Goal: Task Accomplishment & Management: Manage account settings

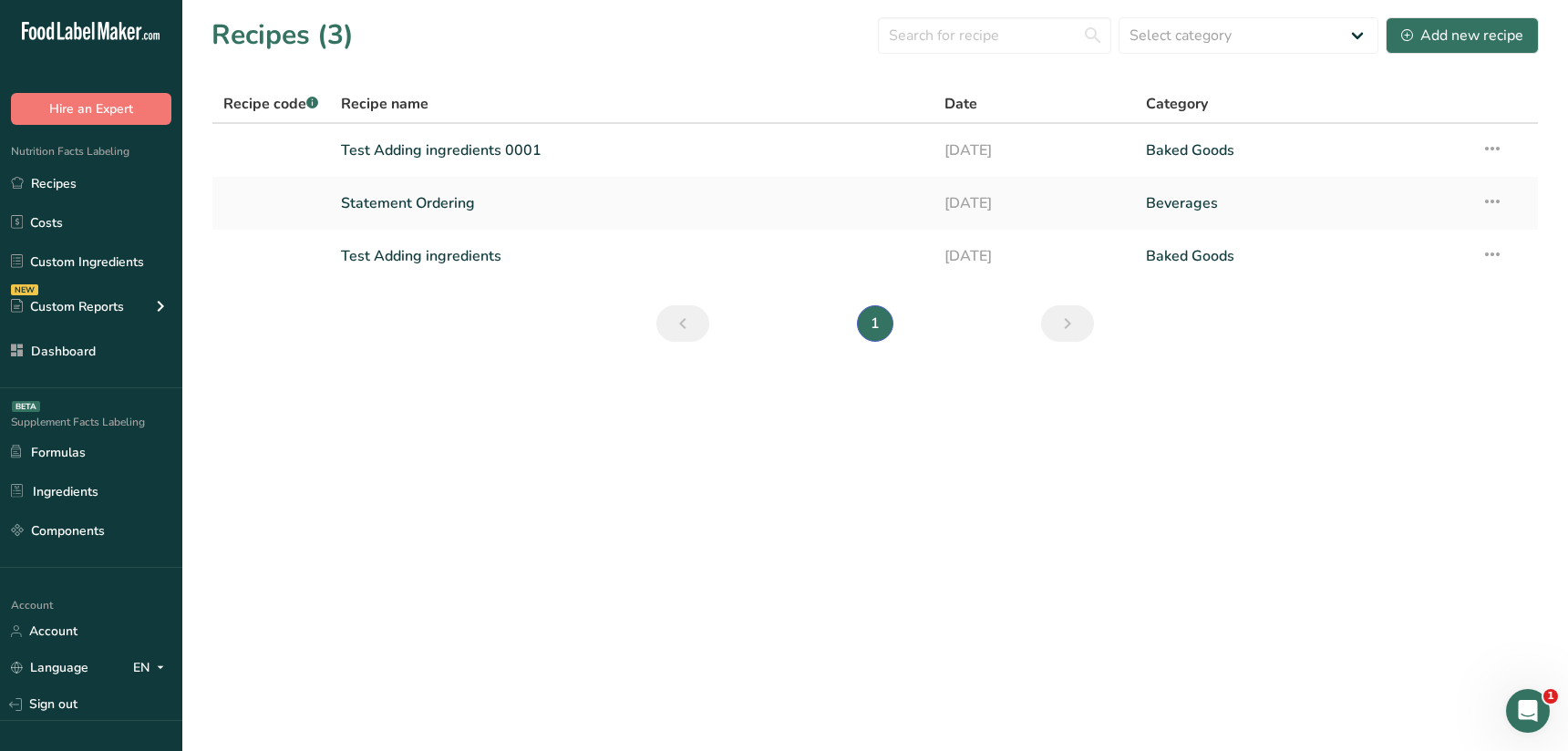
click at [574, 545] on main "Recipes (3) Select category All Baked Goods [GEOGRAPHIC_DATA] Confectionery Coo…" at bounding box center [784, 376] width 1568 height 751
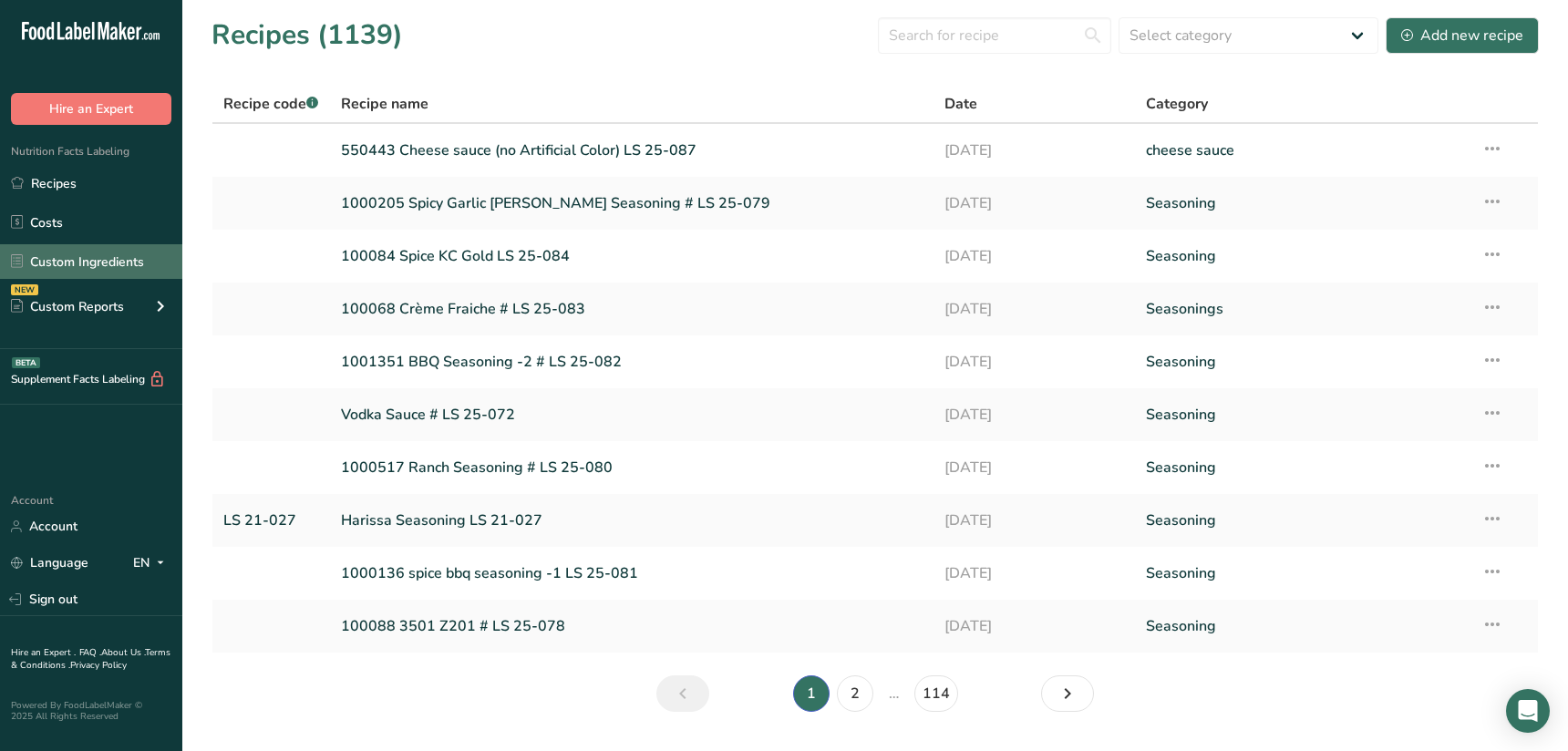
click at [96, 265] on link "Custom Ingredients" at bounding box center [91, 262] width 182 height 35
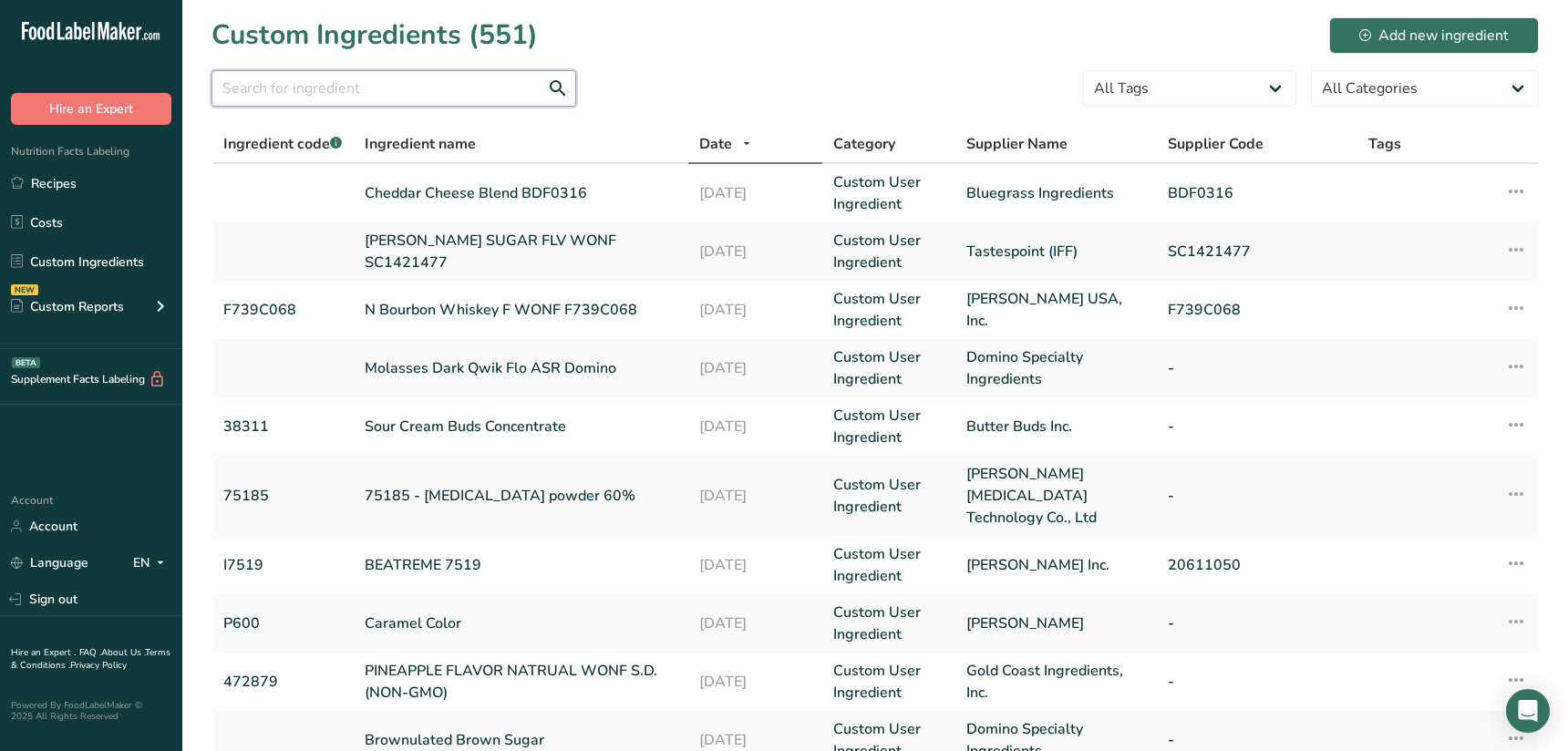
click at [371, 85] on input "text" at bounding box center [394, 88] width 365 height 37
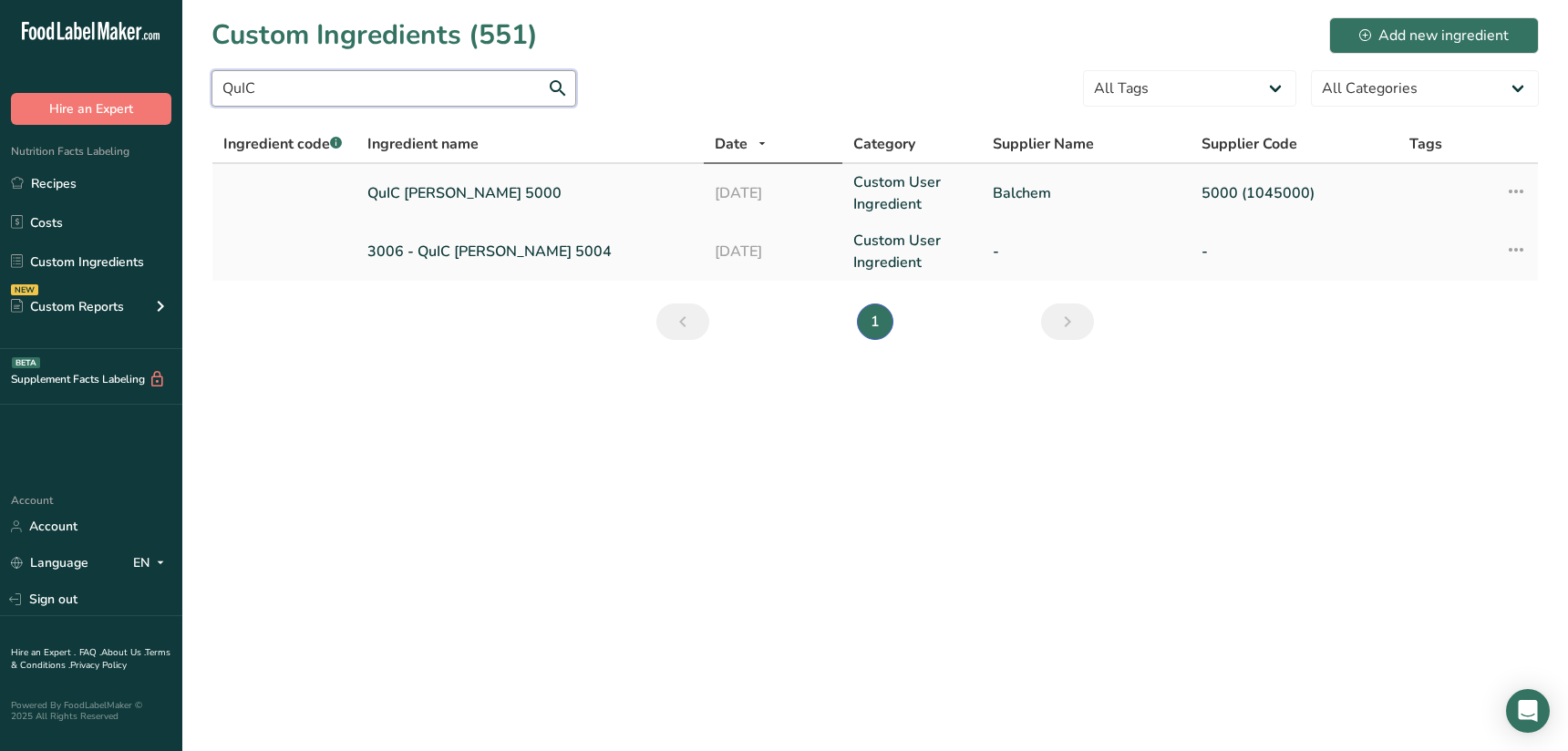
type input "QuIC"
click at [380, 207] on td "QuIC Creamer 5000" at bounding box center [530, 193] width 347 height 58
click at [406, 196] on link "QuIC Creamer 5000" at bounding box center [530, 193] width 325 height 22
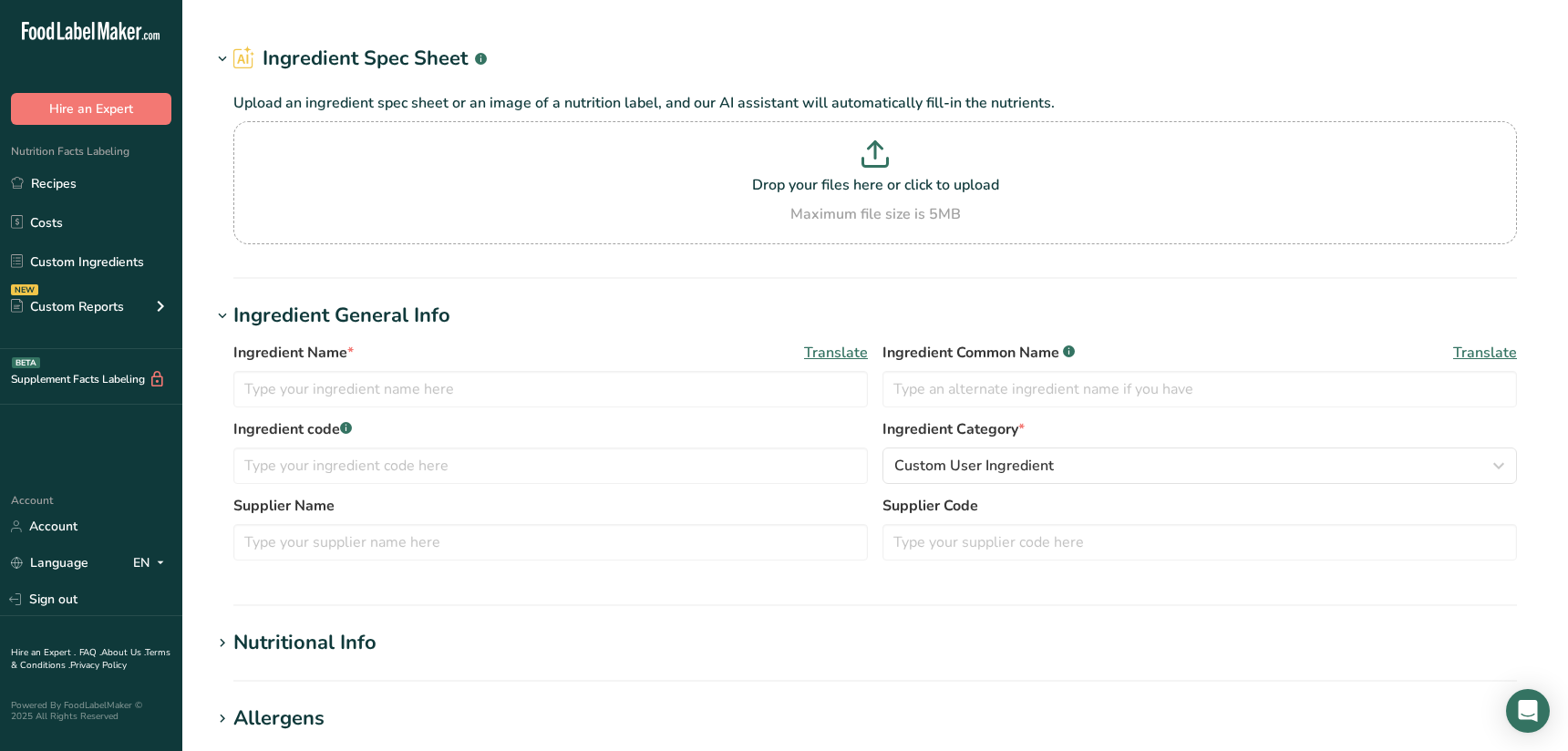
type input "QuIC [PERSON_NAME] 5000"
type input "Cream Powder"
type input "Balchem"
type input "5000 (1045000)"
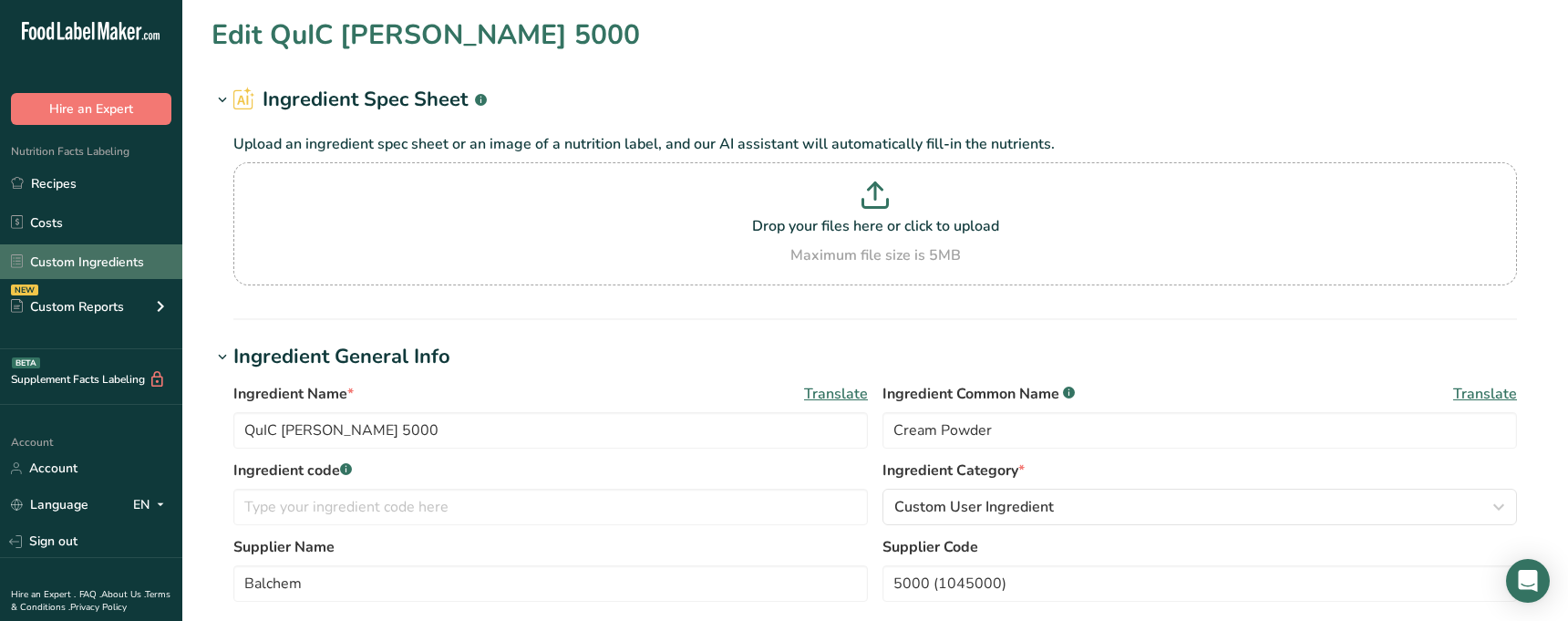
click at [82, 257] on link "Custom Ingredients" at bounding box center [91, 262] width 182 height 35
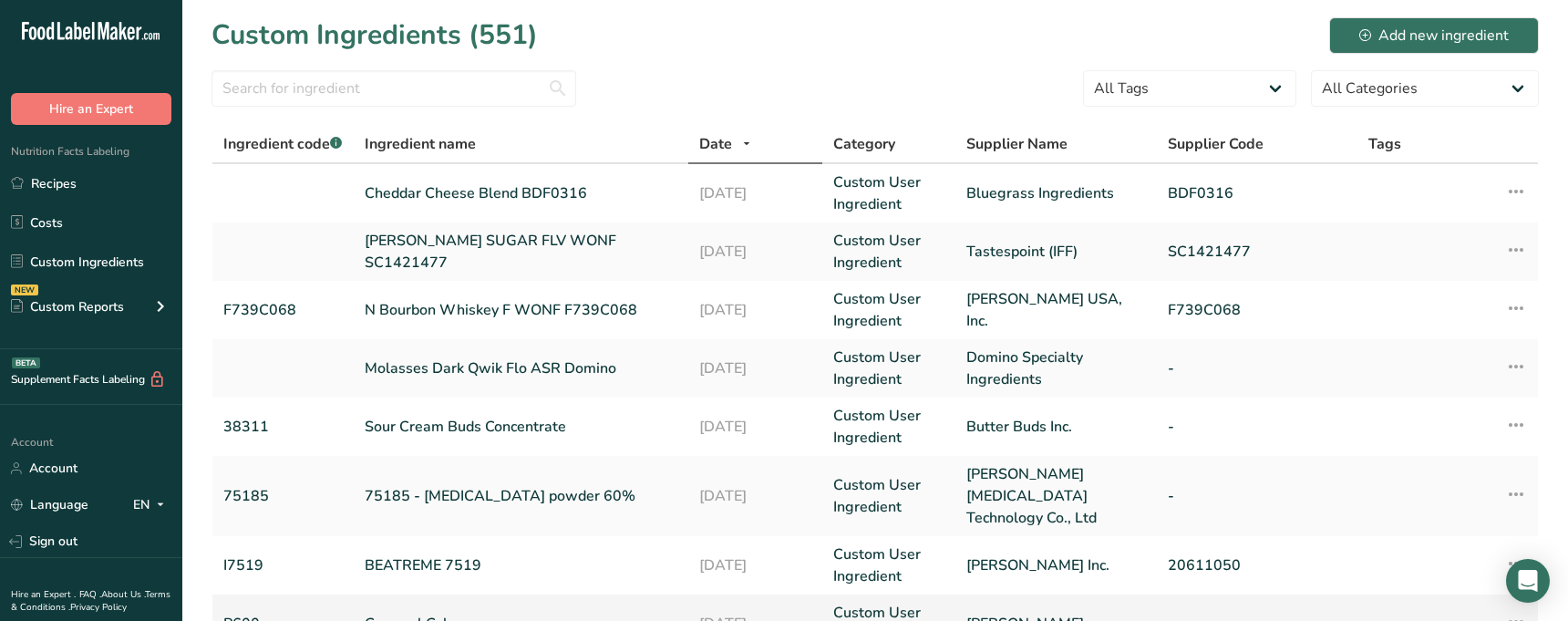
click at [432, 612] on link "Caramel Color" at bounding box center [521, 623] width 312 height 22
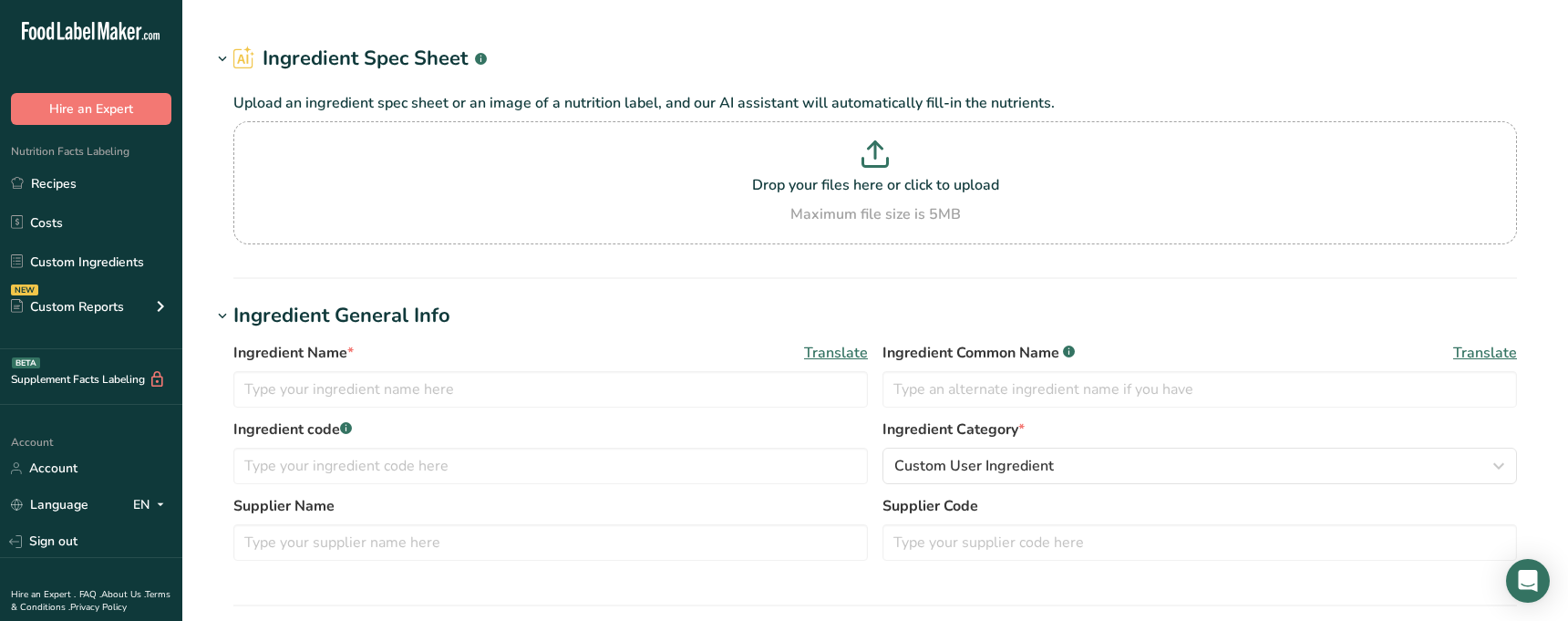
type input "Caramel Color"
type input "P600"
type input "Sethness Roquette"
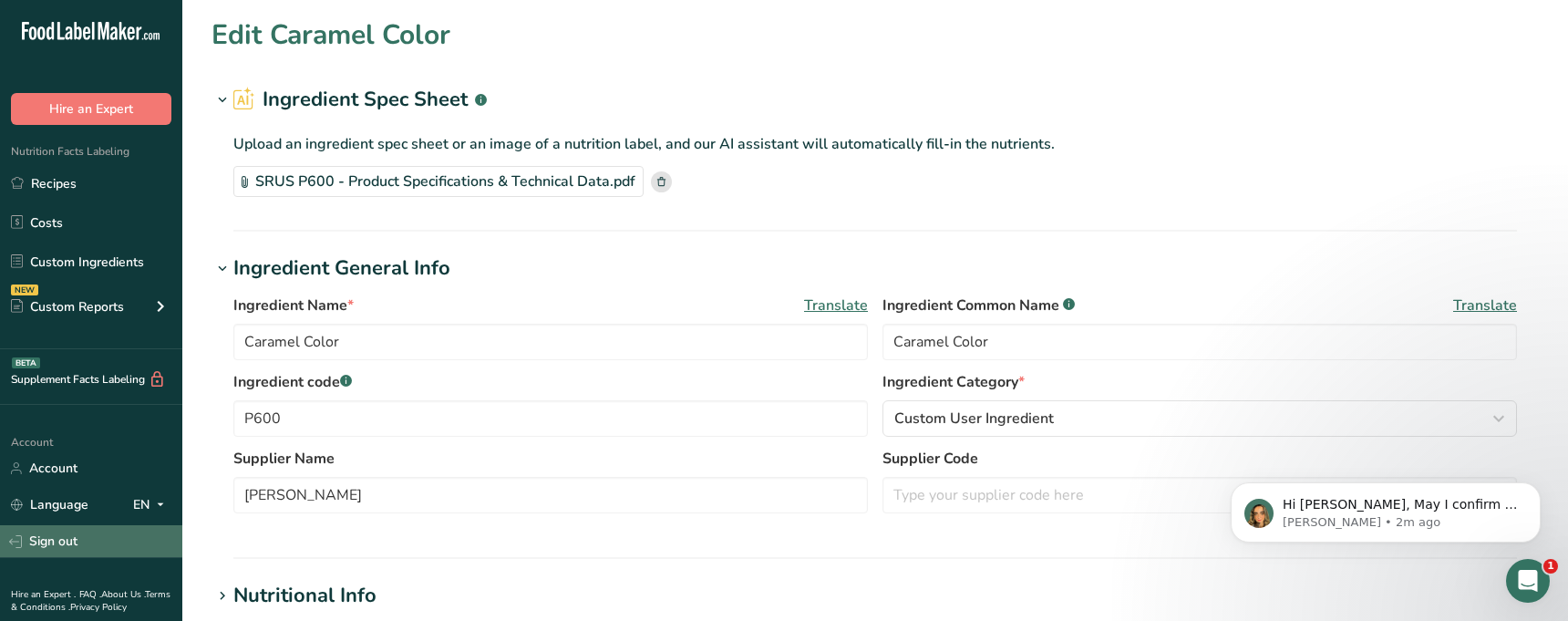
click at [87, 539] on link "Sign out" at bounding box center [91, 540] width 182 height 32
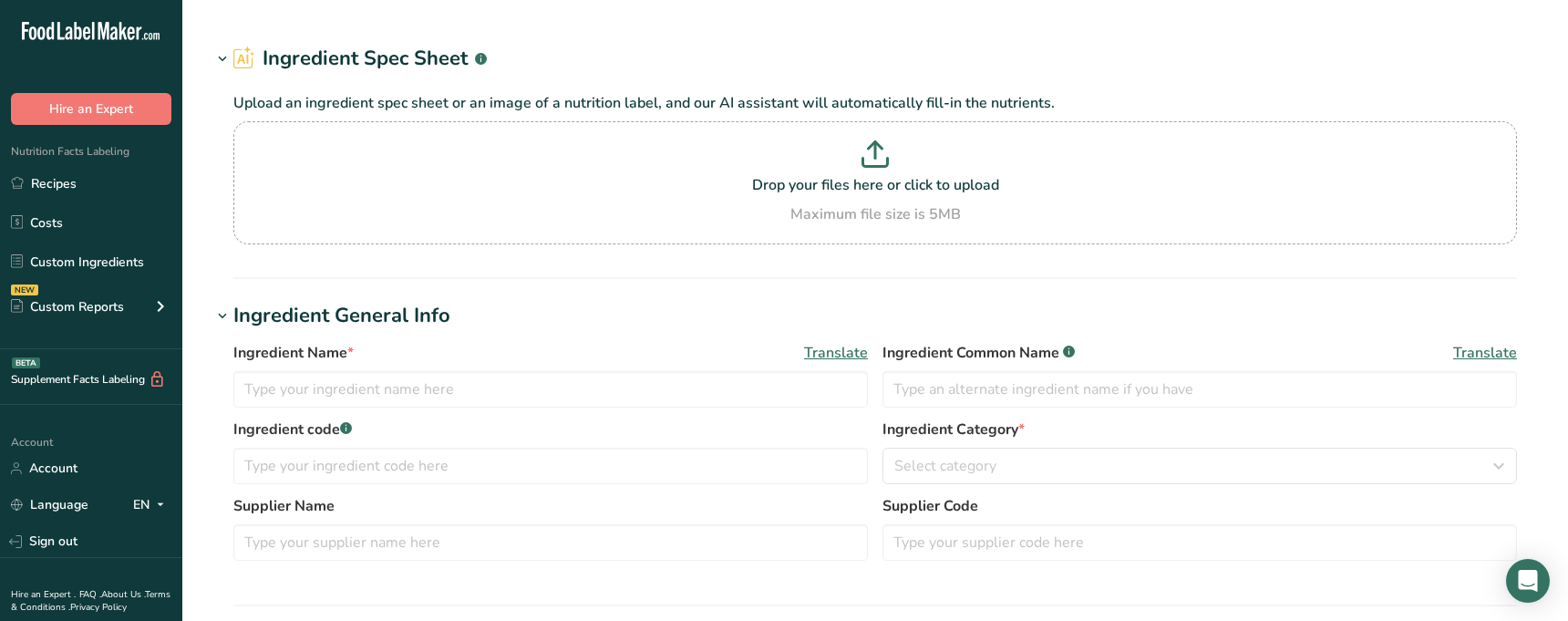
type input "QuIC Creamer 5000"
type input "Cream Powder"
type input "Balchem"
type input "5000 (1045000)"
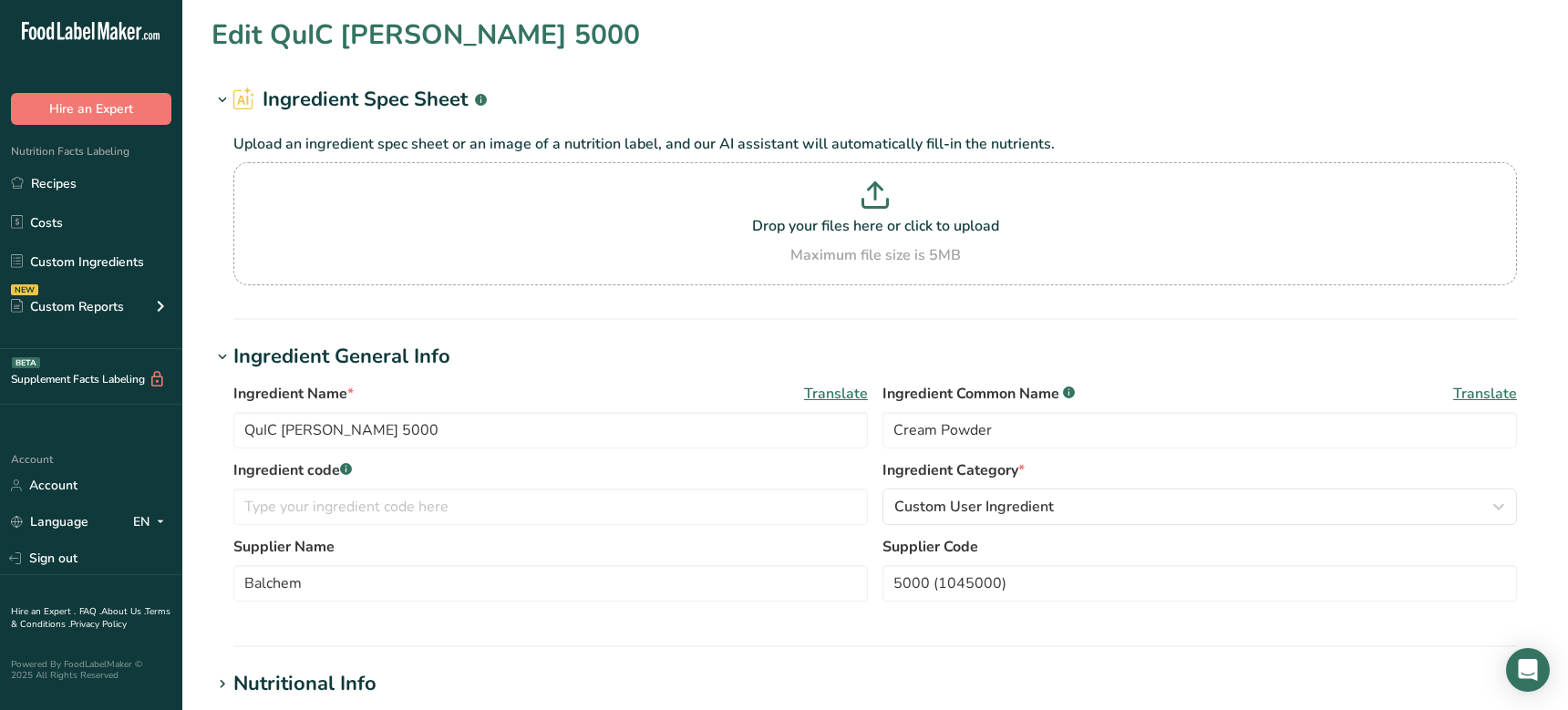
click at [574, 366] on h1 "Ingredient General Info" at bounding box center [875, 356] width 1327 height 30
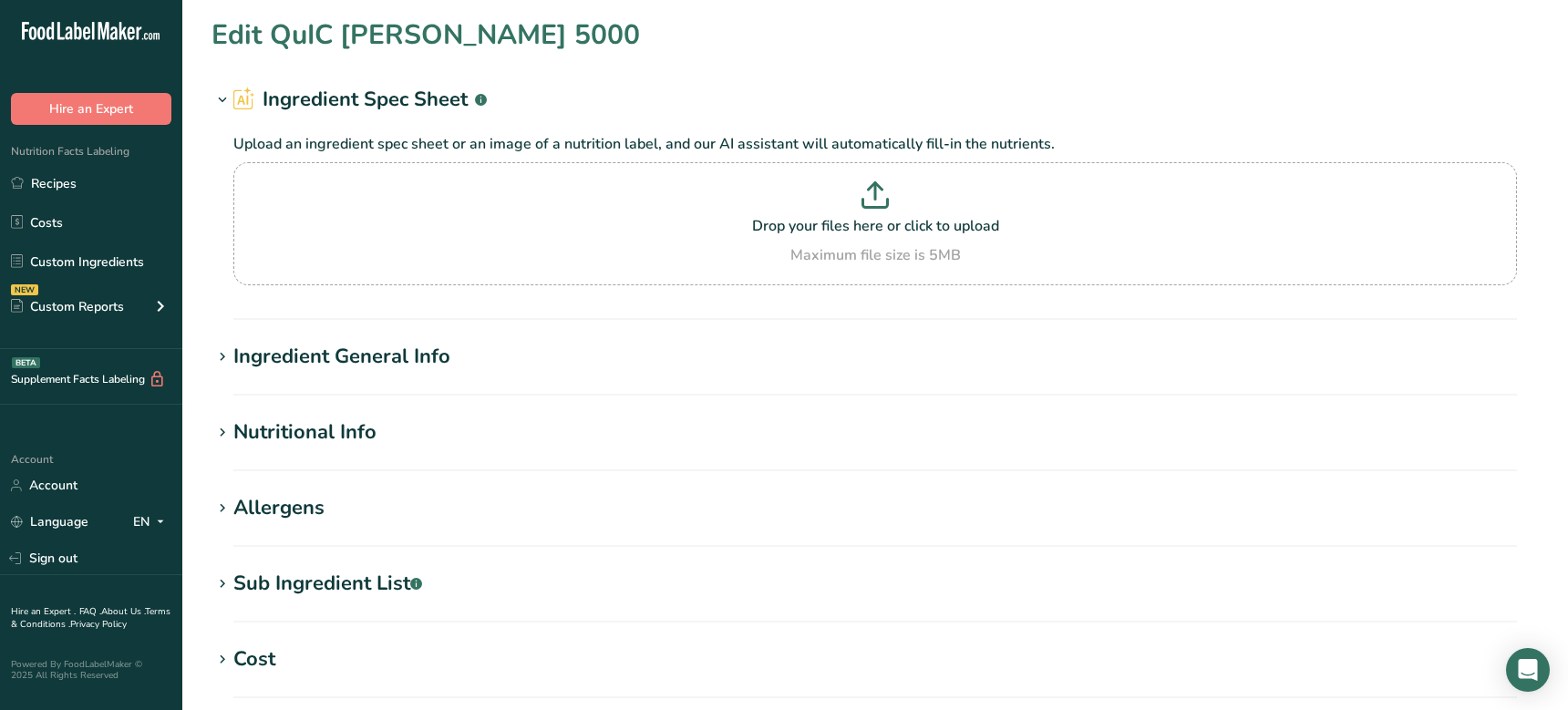
click at [559, 361] on h1 "Ingredient General Info" at bounding box center [875, 356] width 1327 height 30
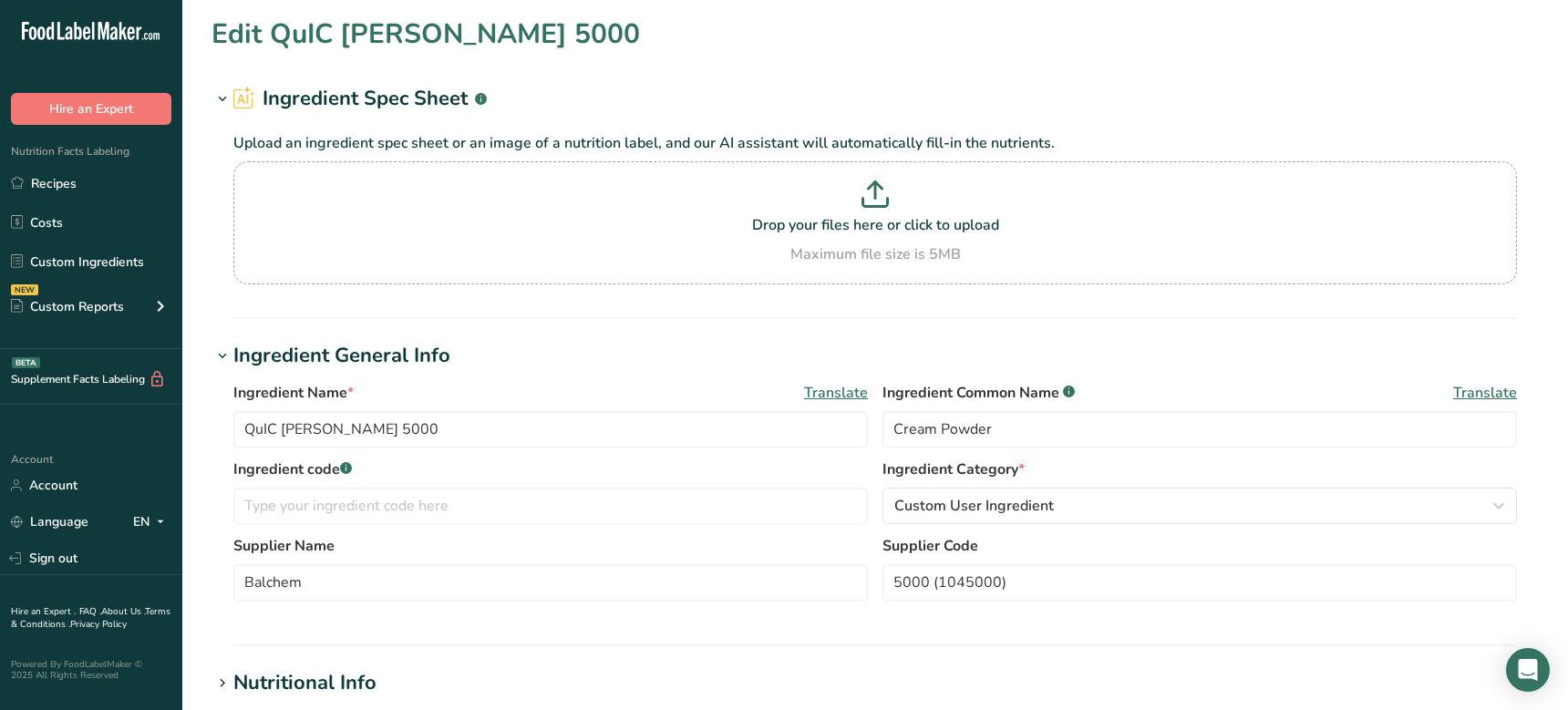
scroll to position [3, 0]
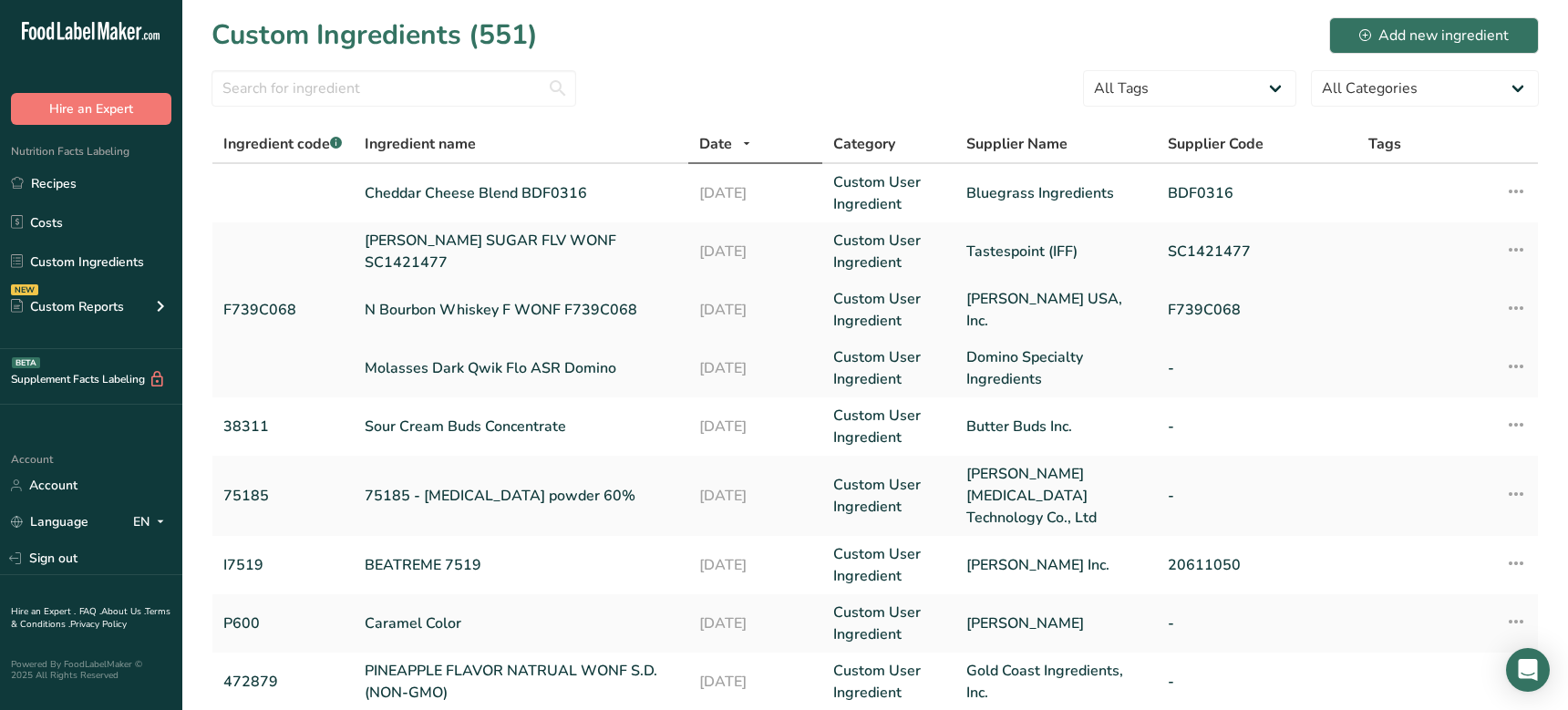
click at [478, 309] on link "N Bourbon Whiskey F WONF F739C068" at bounding box center [521, 309] width 312 height 22
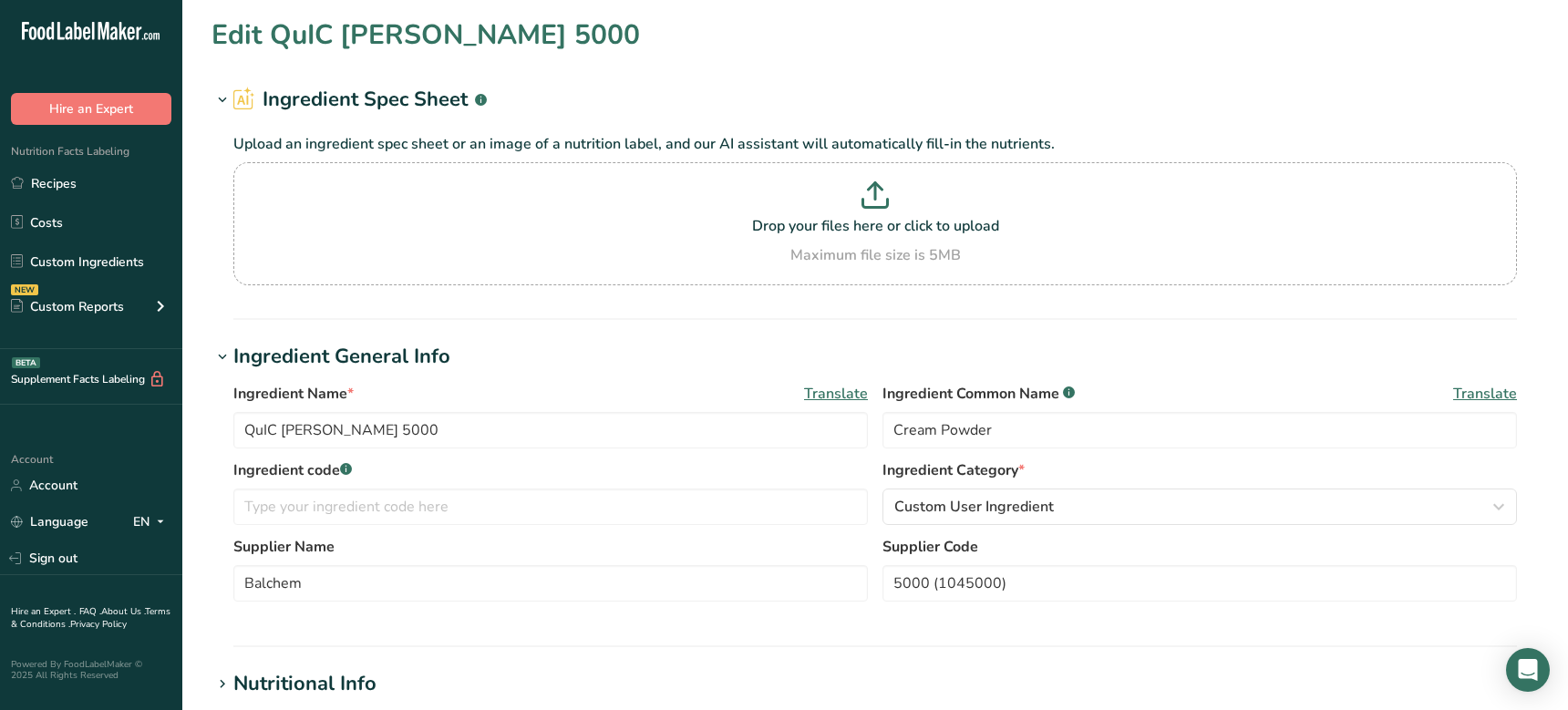
type input "N Bourbon Whiskey F WONF F739C068"
type input "F739C068"
type input "T. Hasegawa USA, Inc."
type input "F739C068"
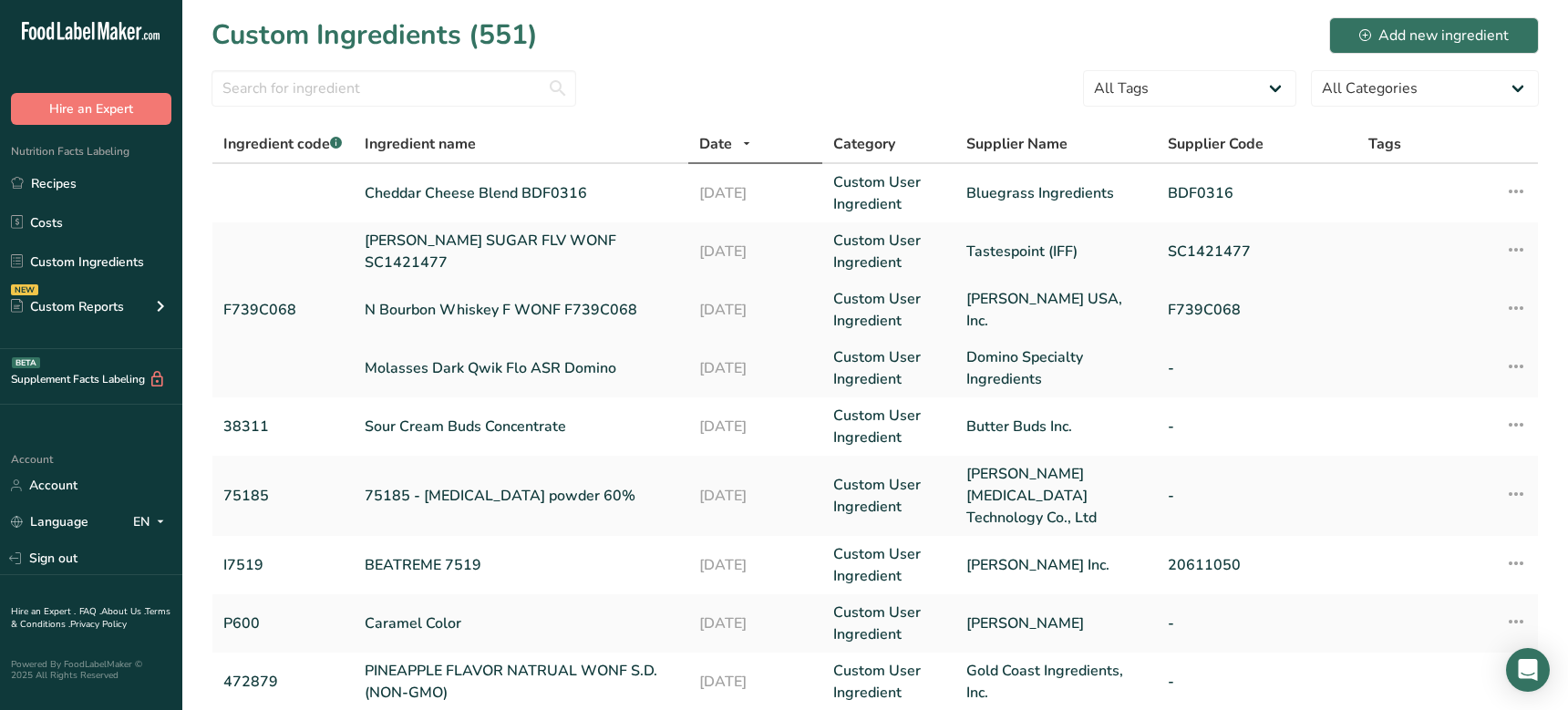
click at [460, 309] on link "N Bourbon Whiskey F WONF F739C068" at bounding box center [521, 309] width 312 height 22
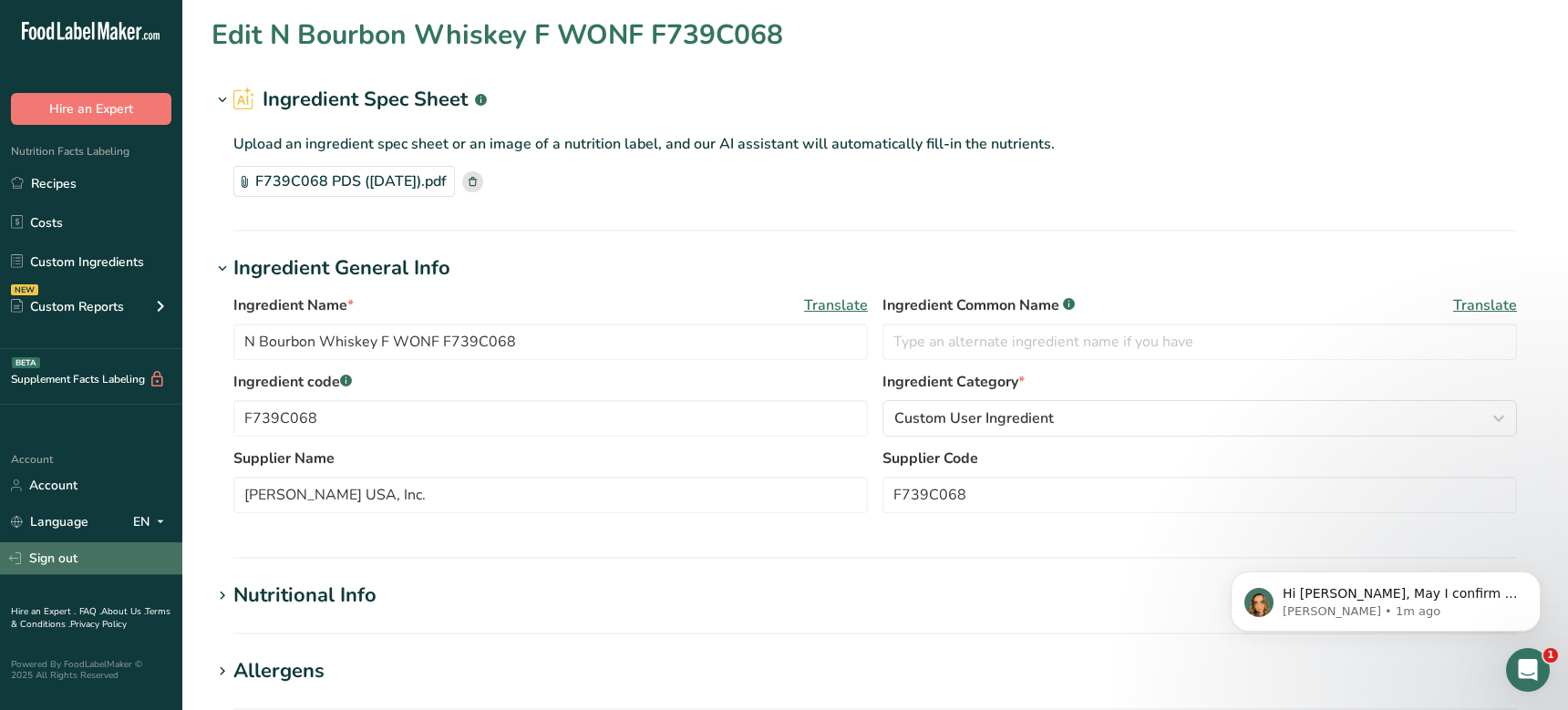
drag, startPoint x: 84, startPoint y: 581, endPoint x: 86, endPoint y: 566, distance: 15.1
click at [84, 580] on div "Hire an Expert . FAQ . About Us . Terms & Conditions . Privacy Policy Powered B…" at bounding box center [91, 635] width 182 height 120
click at [86, 565] on link "Sign out" at bounding box center [91, 558] width 182 height 32
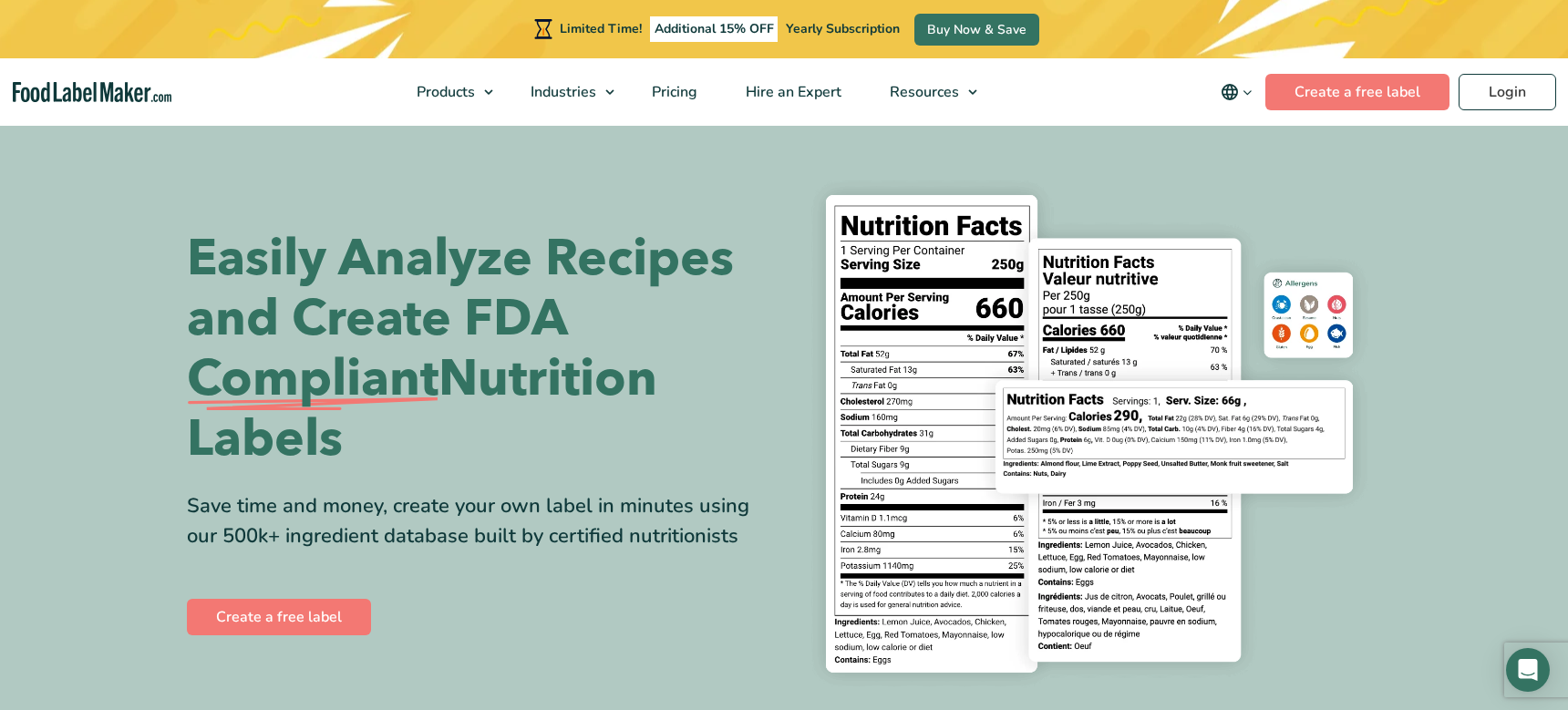
click at [291, 156] on section "Easily Analyze Recipes and Create FDA Compliant Nutrition Labels Save time and …" at bounding box center [784, 434] width 1568 height 622
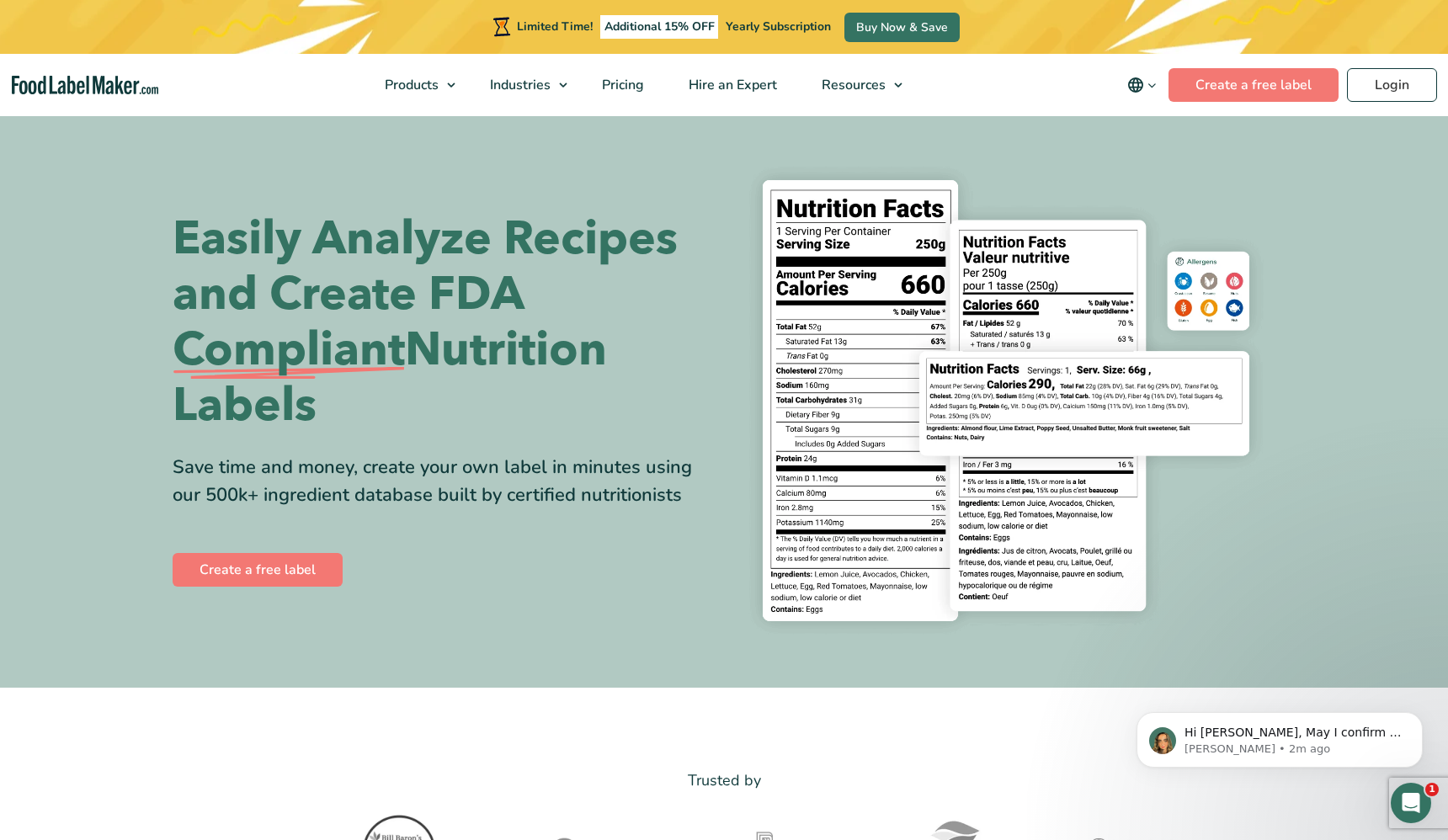
click at [251, 156] on div "Easily Analyze Recipes and Create FDA Compliant Nutrition Labels Save time and …" at bounding box center [724, 400] width 1103 height 493
